Goal: Book appointment/travel/reservation

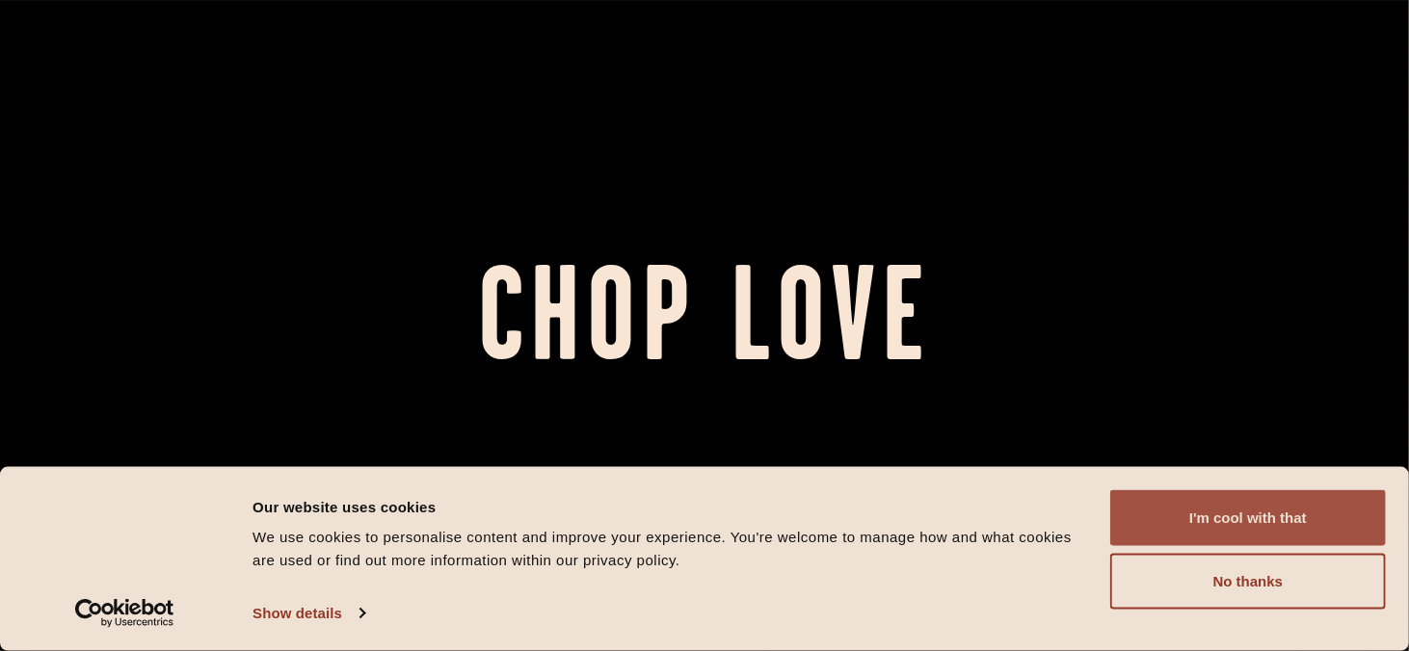
click at [1287, 493] on button "I'm cool with that" at bounding box center [1248, 518] width 276 height 56
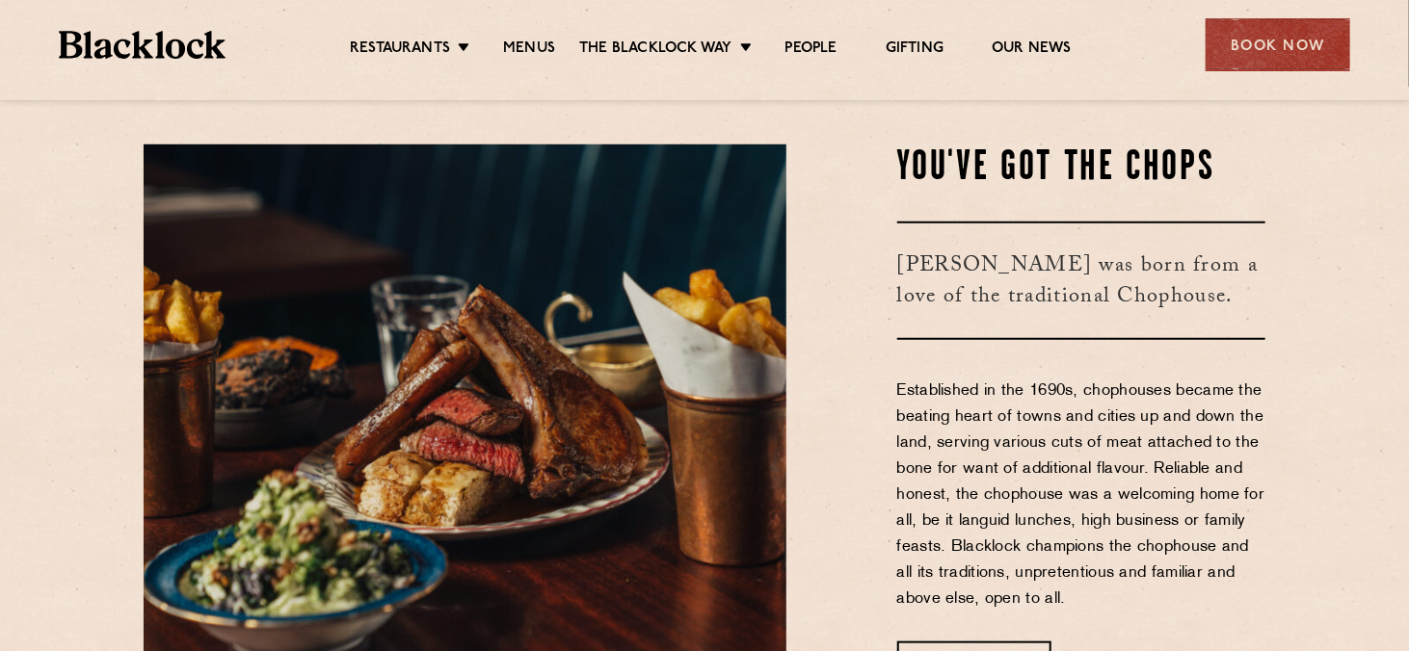
scroll to position [578, 0]
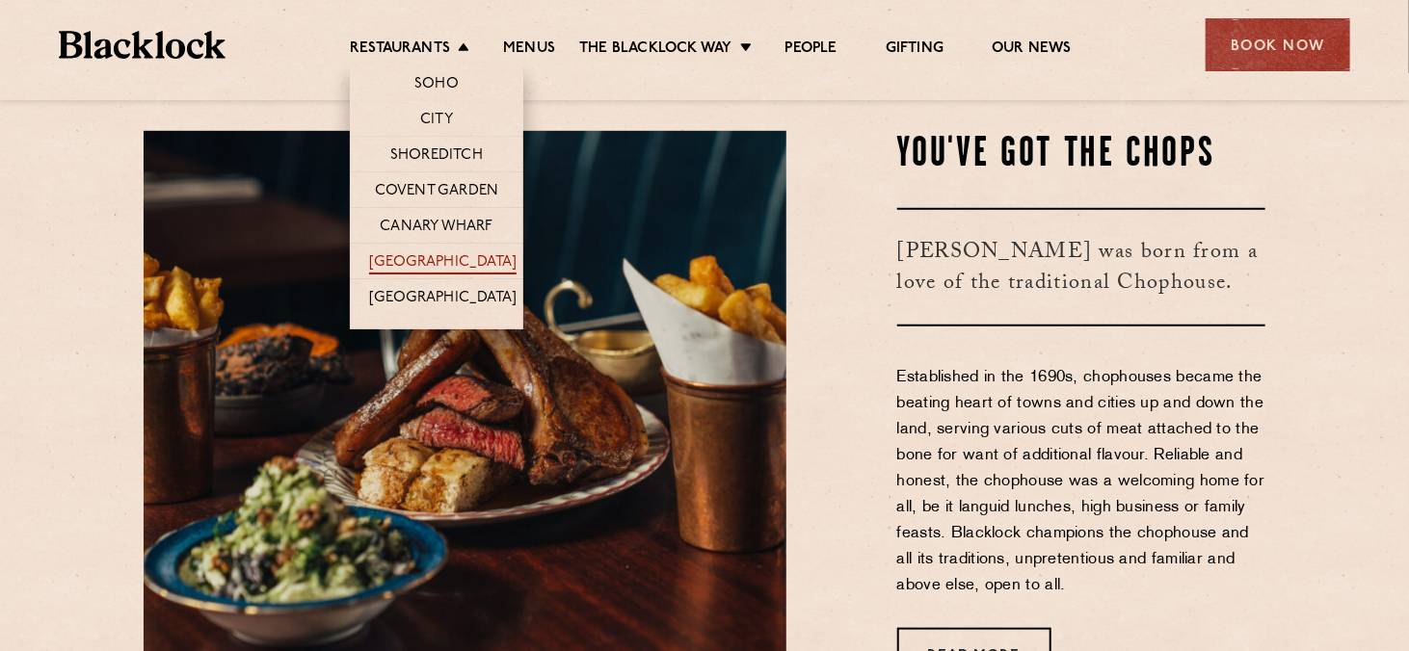
click at [433, 266] on link "[GEOGRAPHIC_DATA]" at bounding box center [442, 263] width 147 height 21
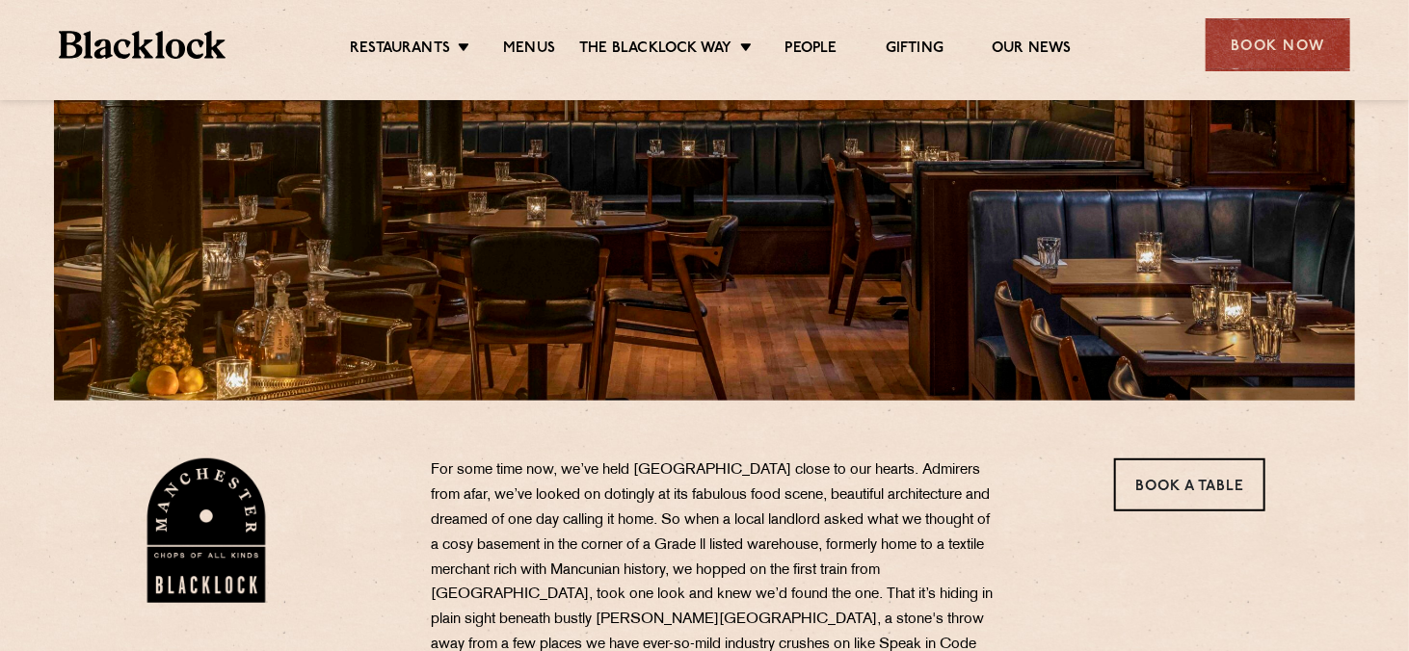
scroll to position [289, 0]
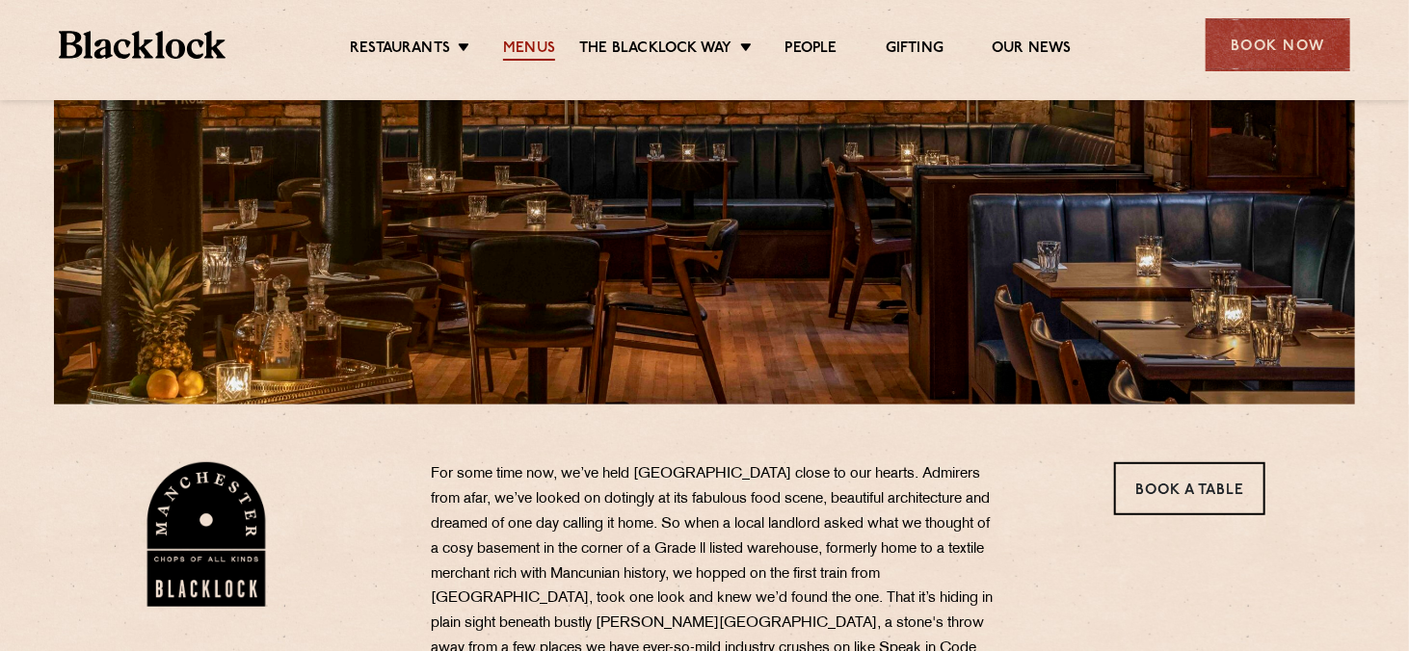
click at [510, 50] on link "Menus" at bounding box center [529, 50] width 52 height 21
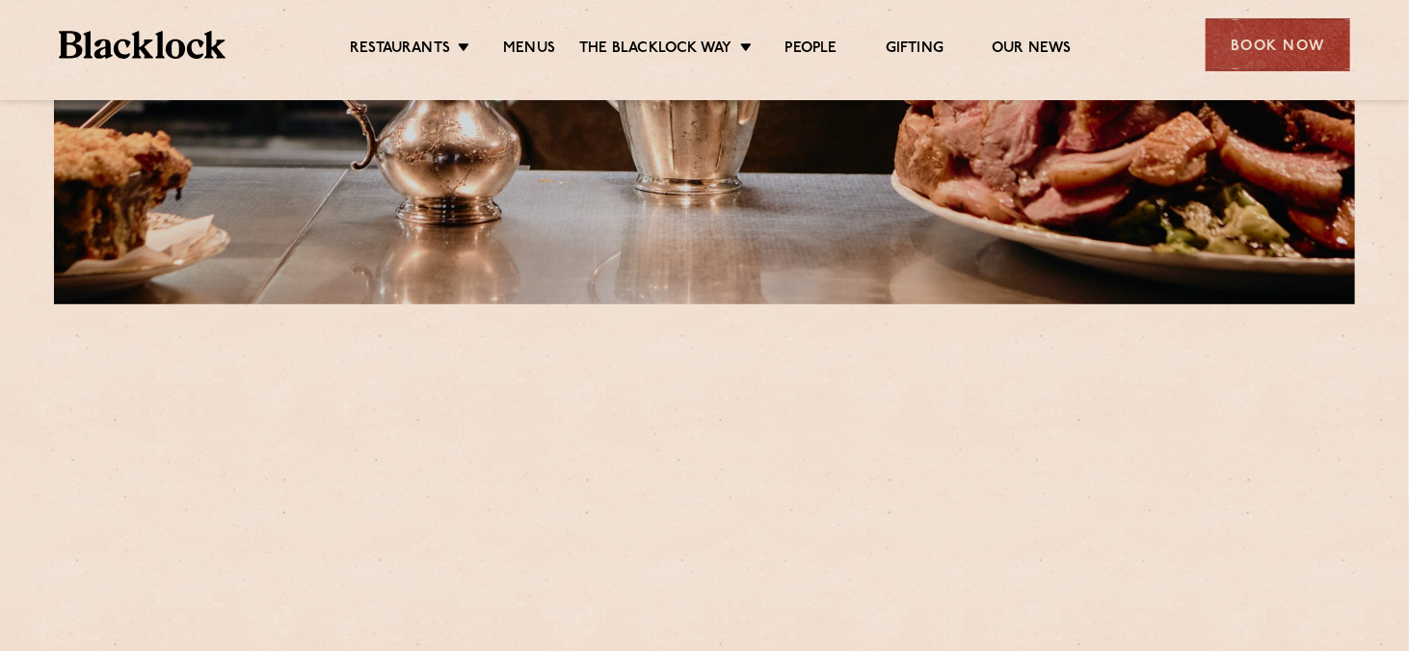
scroll to position [482, 0]
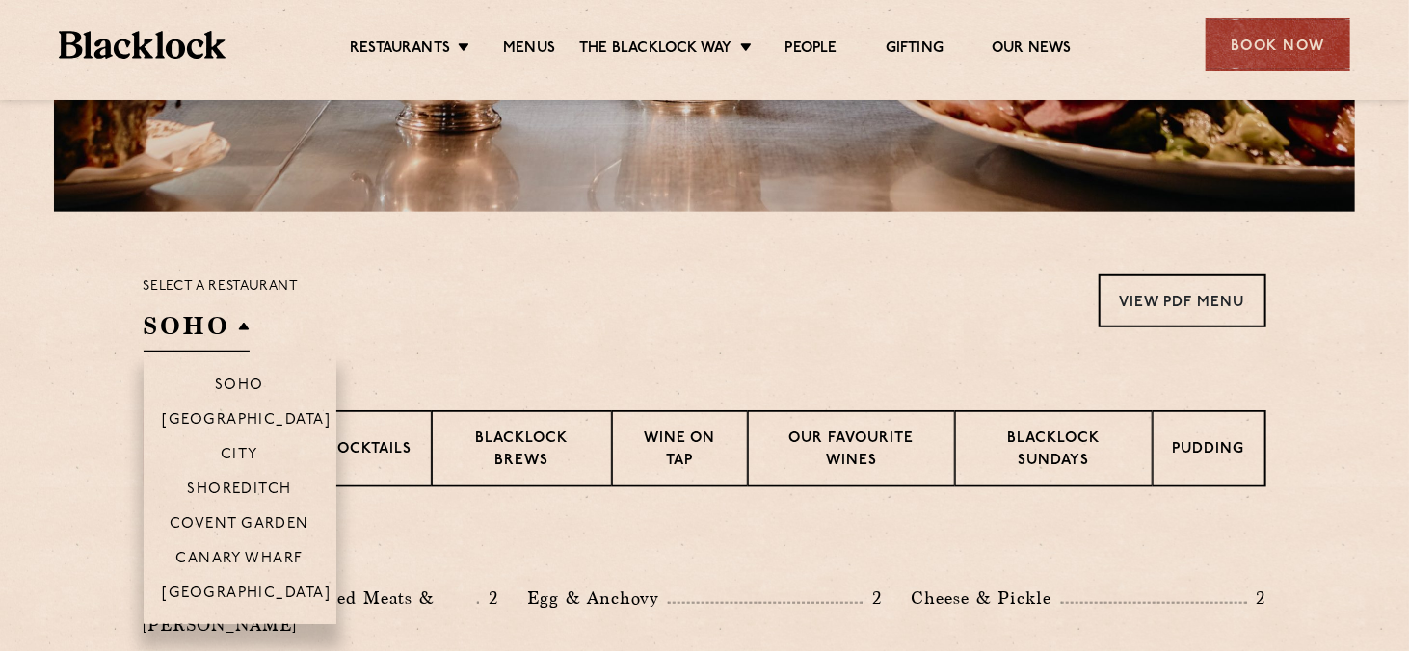
click at [225, 349] on h2 "SOHO" at bounding box center [197, 330] width 106 height 43
click at [224, 584] on li "[GEOGRAPHIC_DATA]" at bounding box center [240, 599] width 193 height 49
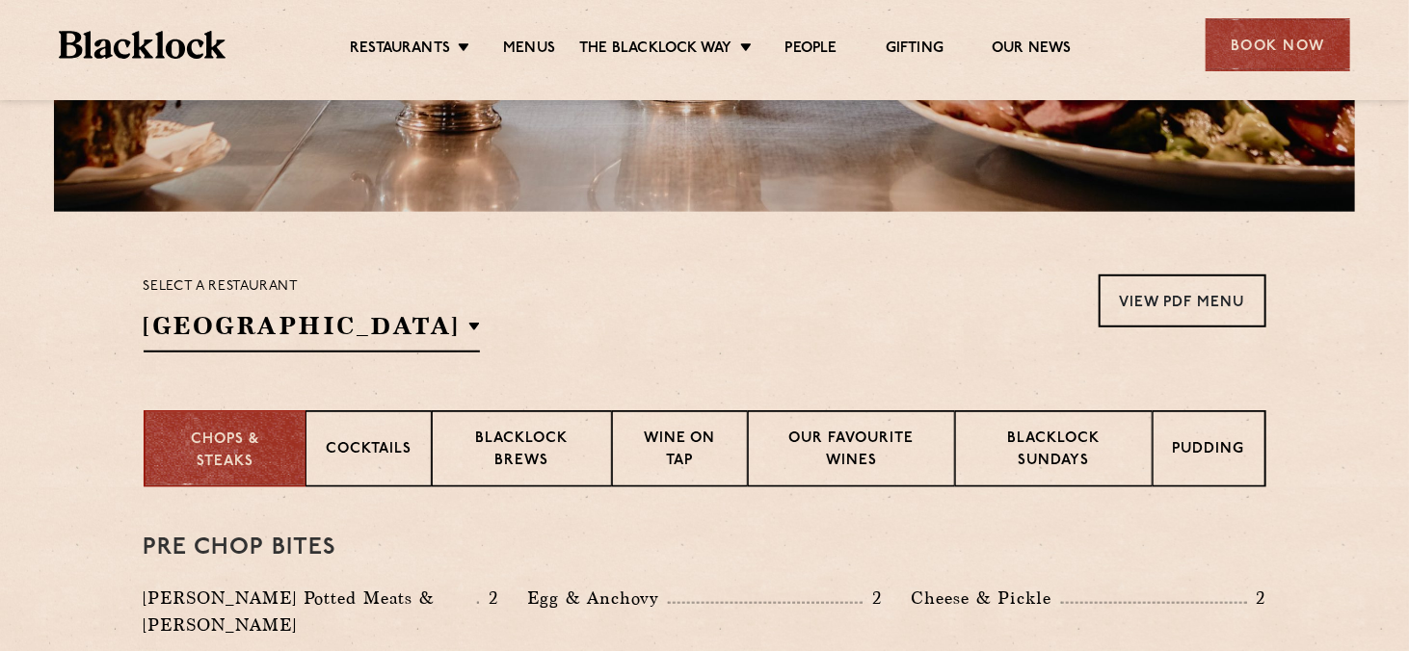
click at [586, 230] on section "Select a restaurant Manchester Soho Birmingham City Shoreditch Covent Garden Ca…" at bounding box center [704, 311] width 1409 height 198
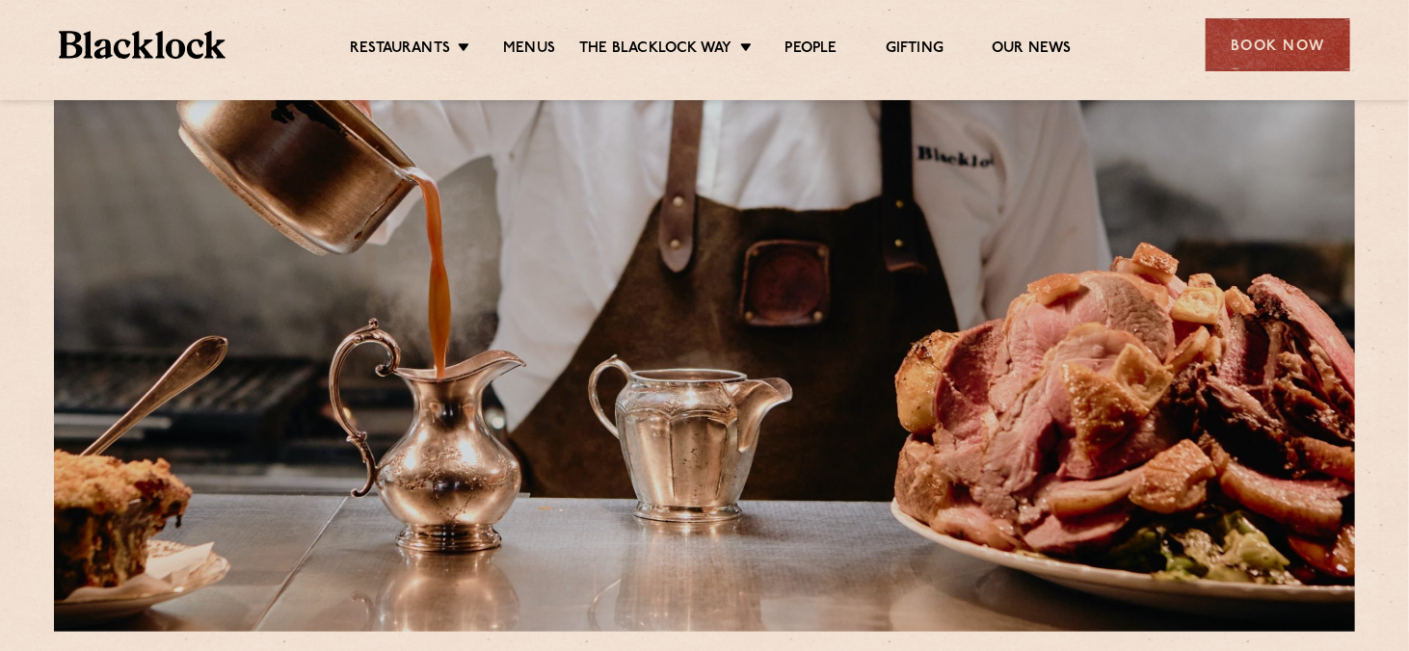
scroll to position [0, 0]
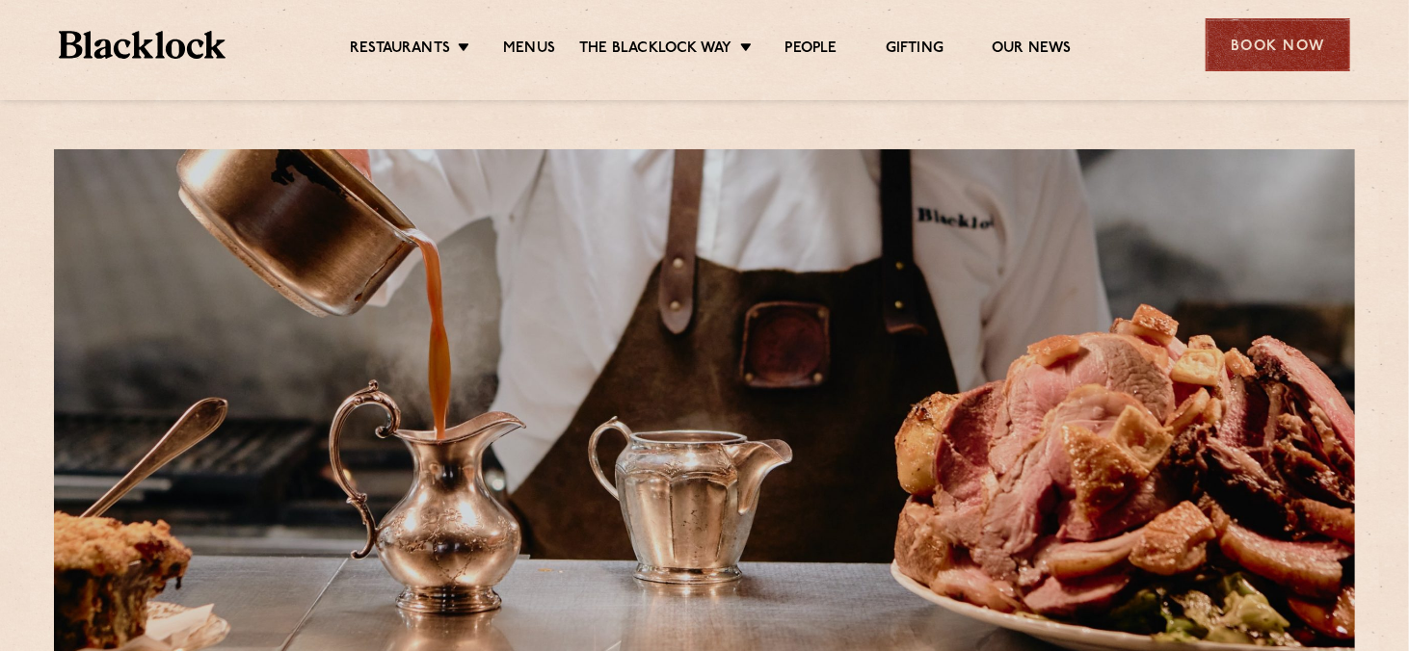
click at [1272, 41] on div "Book Now" at bounding box center [1277, 44] width 145 height 53
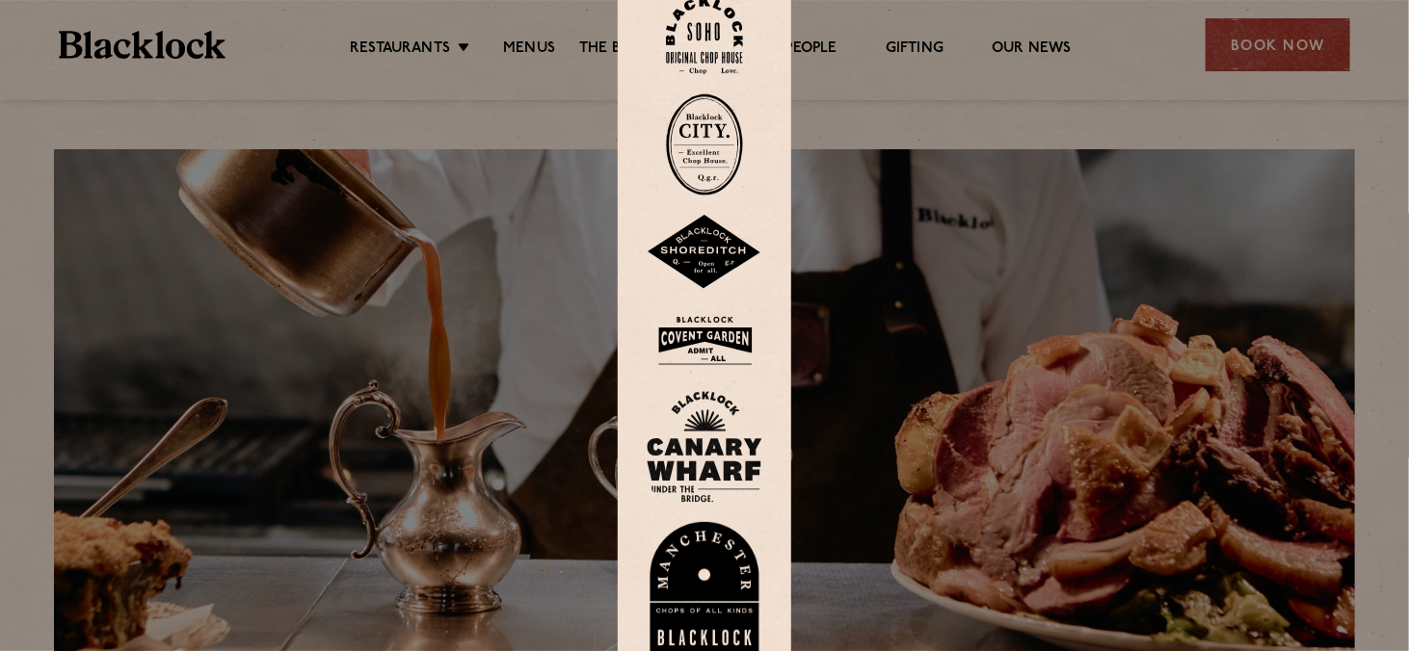
scroll to position [289, 0]
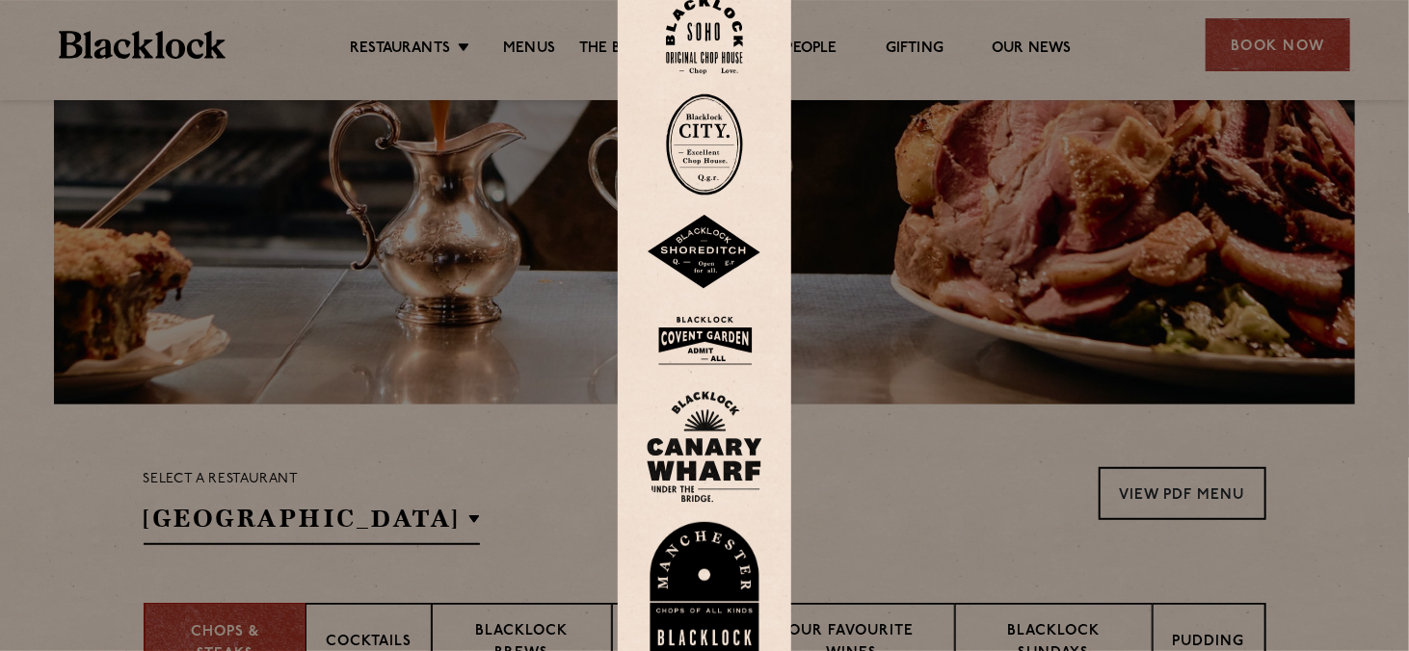
click at [732, 550] on img at bounding box center [705, 588] width 116 height 133
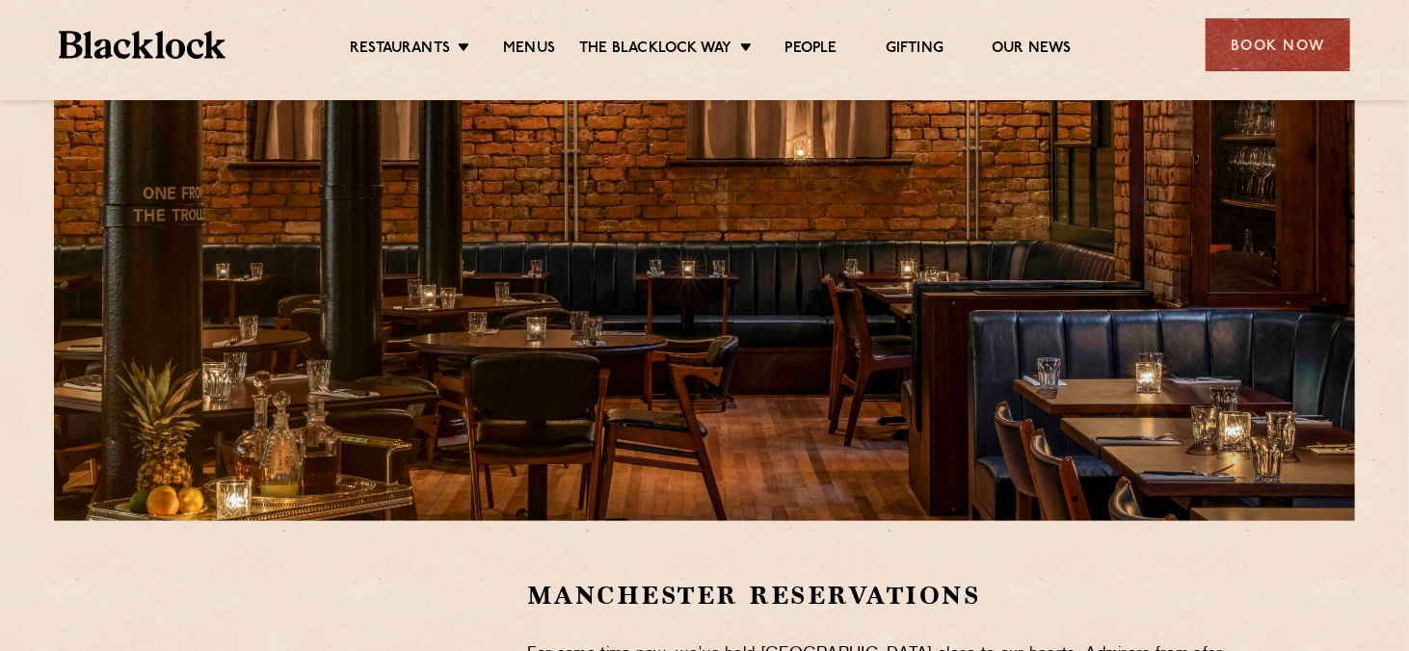
scroll to position [482, 0]
